Goal: Information Seeking & Learning: Learn about a topic

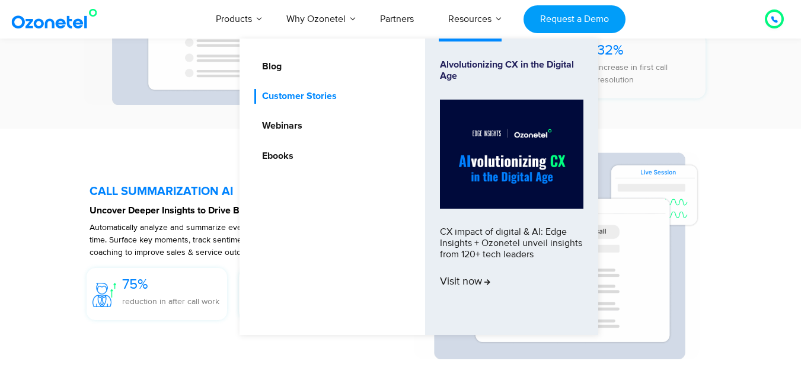
click at [331, 98] on link "Customer Stories" at bounding box center [296, 96] width 84 height 15
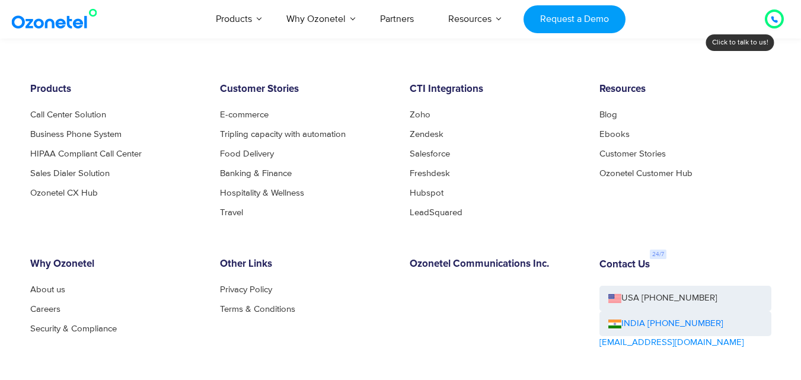
scroll to position [854, 0]
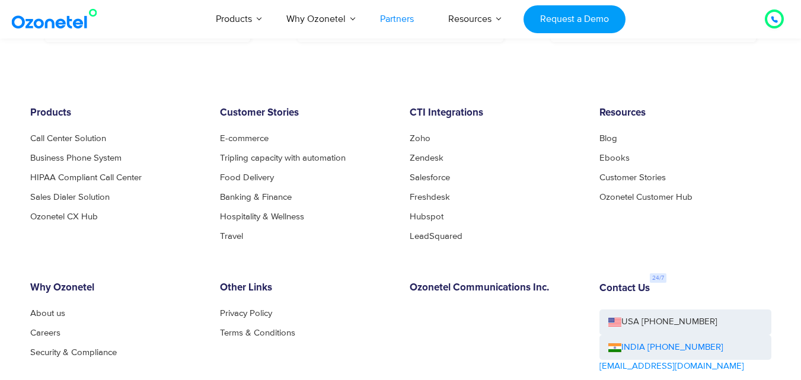
click at [386, 20] on link "Partners" at bounding box center [397, 18] width 68 height 39
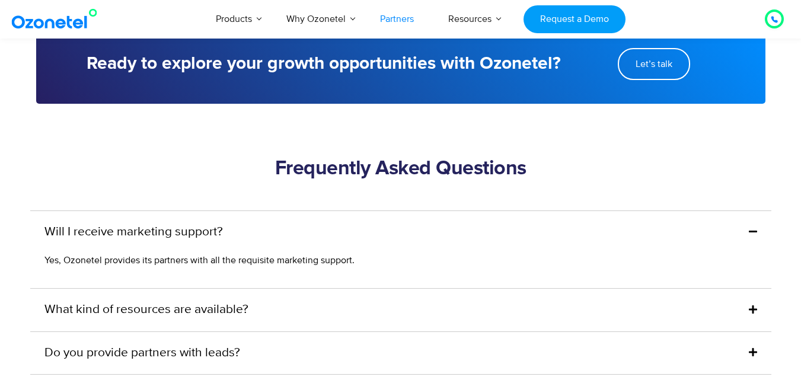
scroll to position [2775, 0]
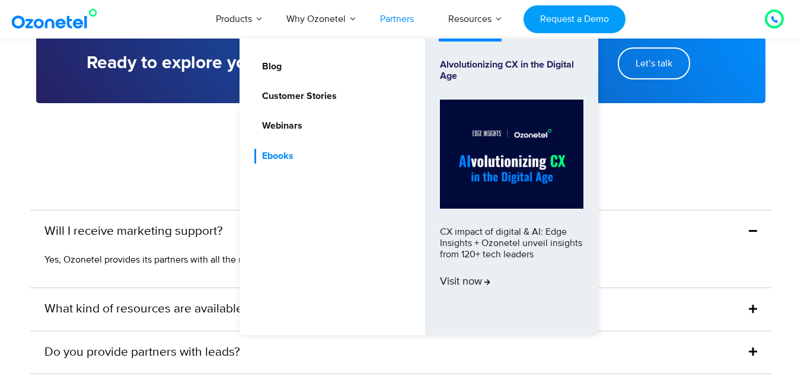
click at [278, 157] on link "Ebooks" at bounding box center [274, 156] width 41 height 15
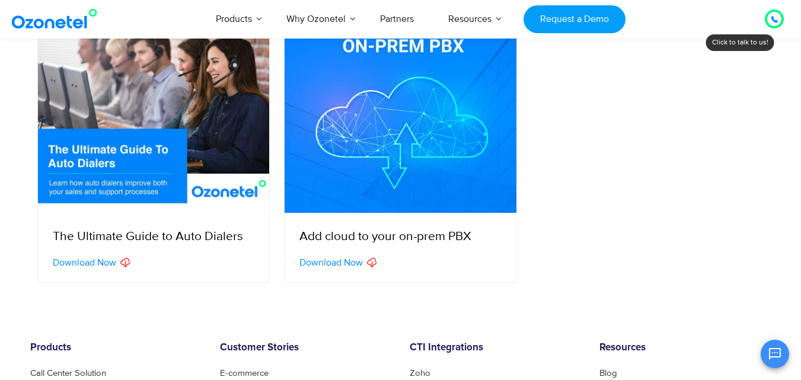
scroll to position [546, 0]
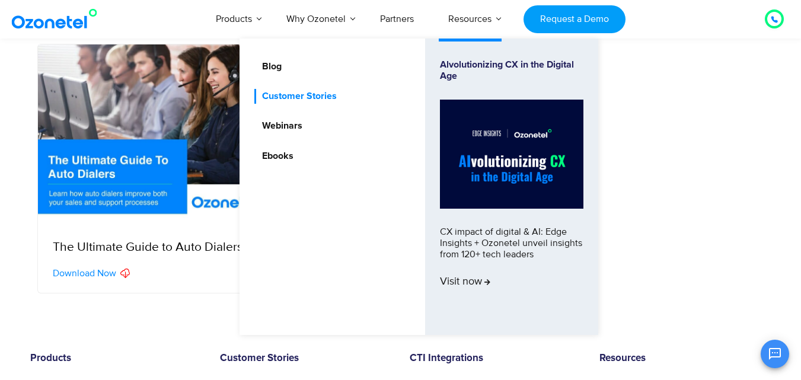
click at [315, 101] on link "Customer Stories" at bounding box center [296, 96] width 84 height 15
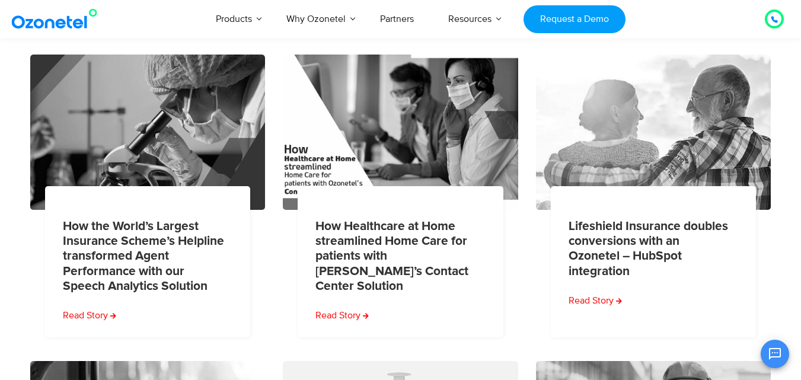
scroll to position [228, 0]
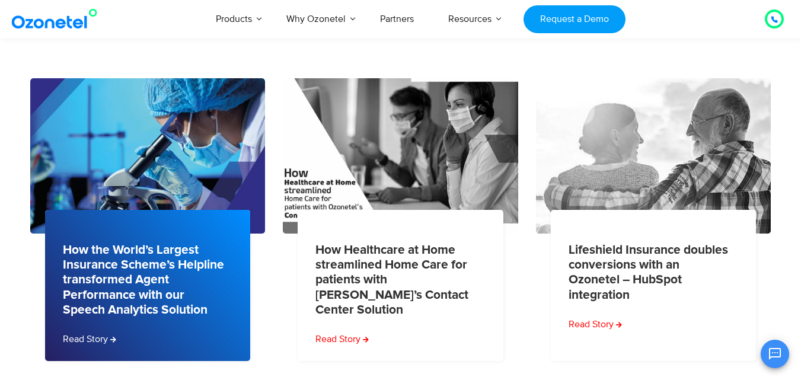
click at [91, 259] on link "How the World’s Largest Insurance Scheme’s Helpline transformed Agent Performan…" at bounding box center [144, 280] width 163 height 75
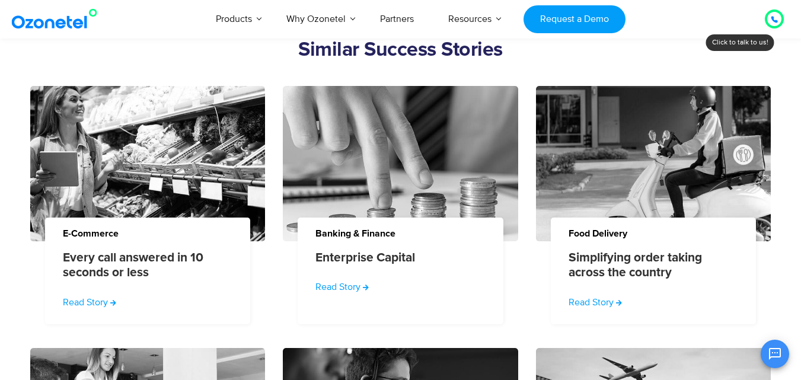
scroll to position [1479, 0]
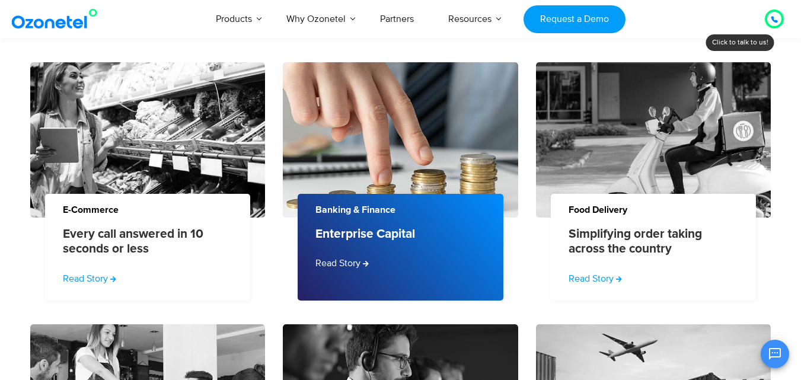
click at [343, 271] on div "Enterprise Capital Read Story" at bounding box center [401, 247] width 206 height 106
click at [347, 267] on link "Read Story" at bounding box center [343, 263] width 56 height 14
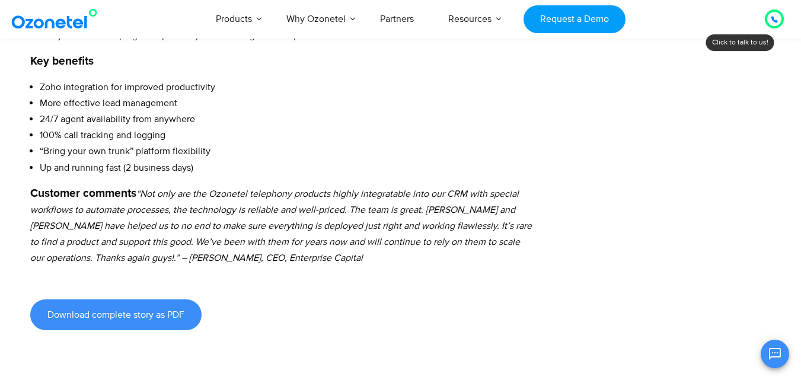
scroll to position [901, 0]
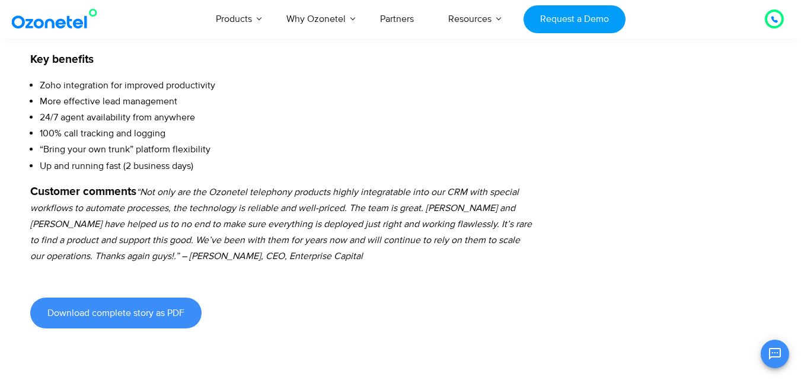
click at [83, 22] on img at bounding box center [57, 18] width 96 height 21
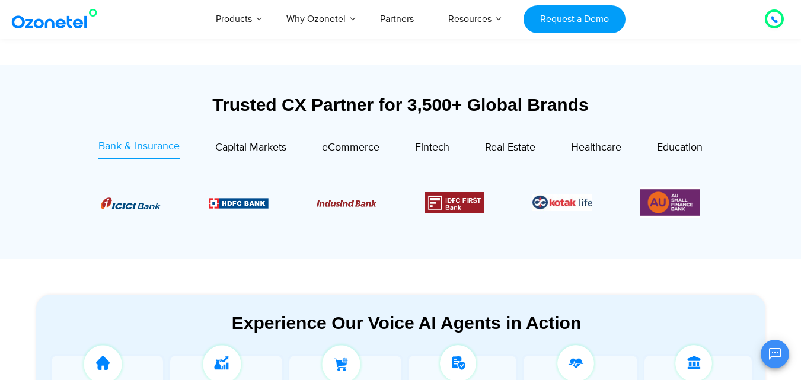
scroll to position [403, 0]
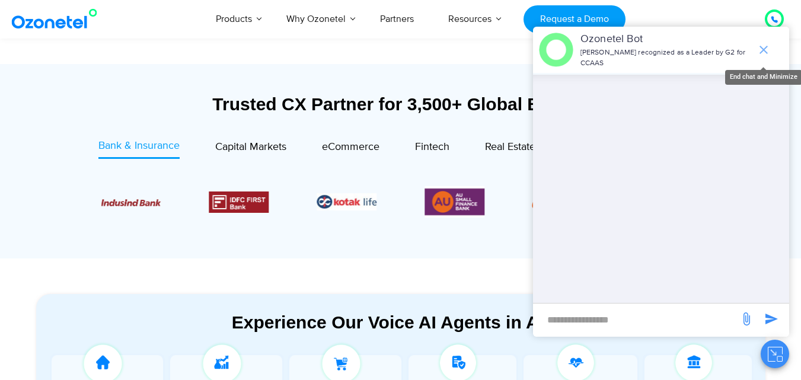
click at [770, 50] on icon "end chat or minimize" at bounding box center [764, 50] width 14 height 14
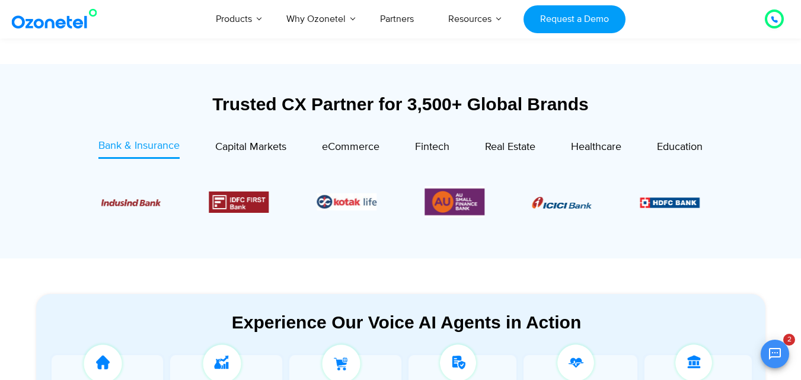
click at [110, 202] on img "3 / 6" at bounding box center [131, 202] width 60 height 7
